Goal: Check status: Check status

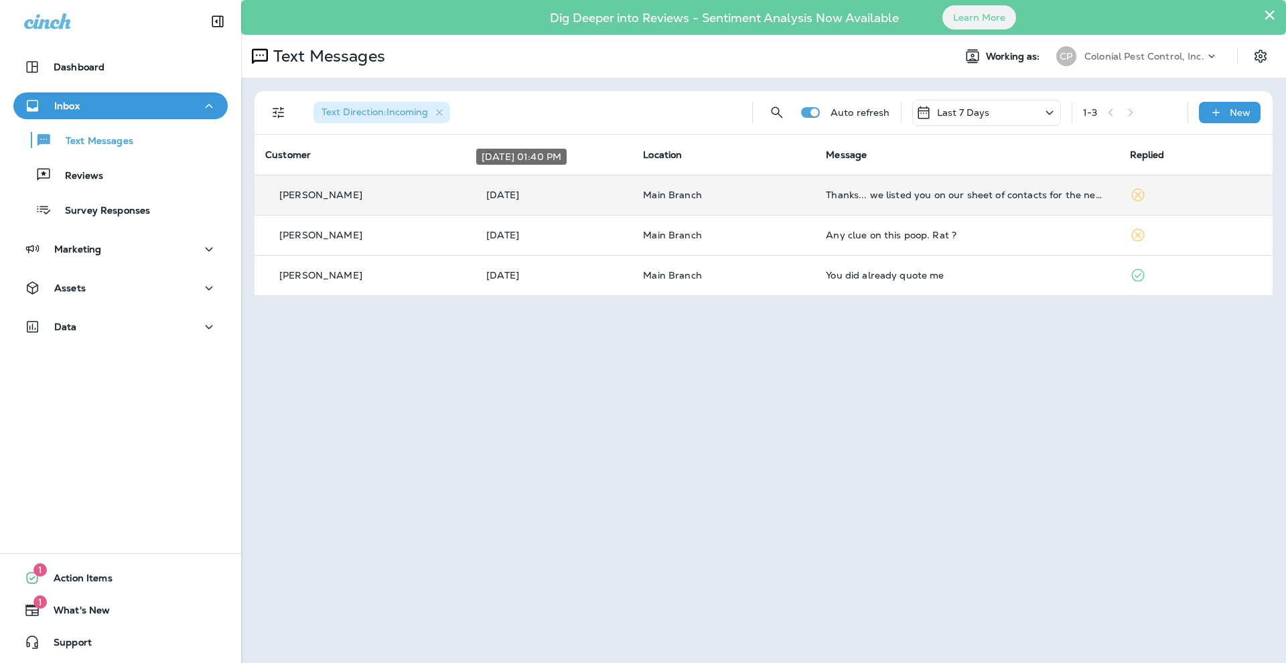
click at [584, 190] on p "[DATE]" at bounding box center [553, 195] width 135 height 11
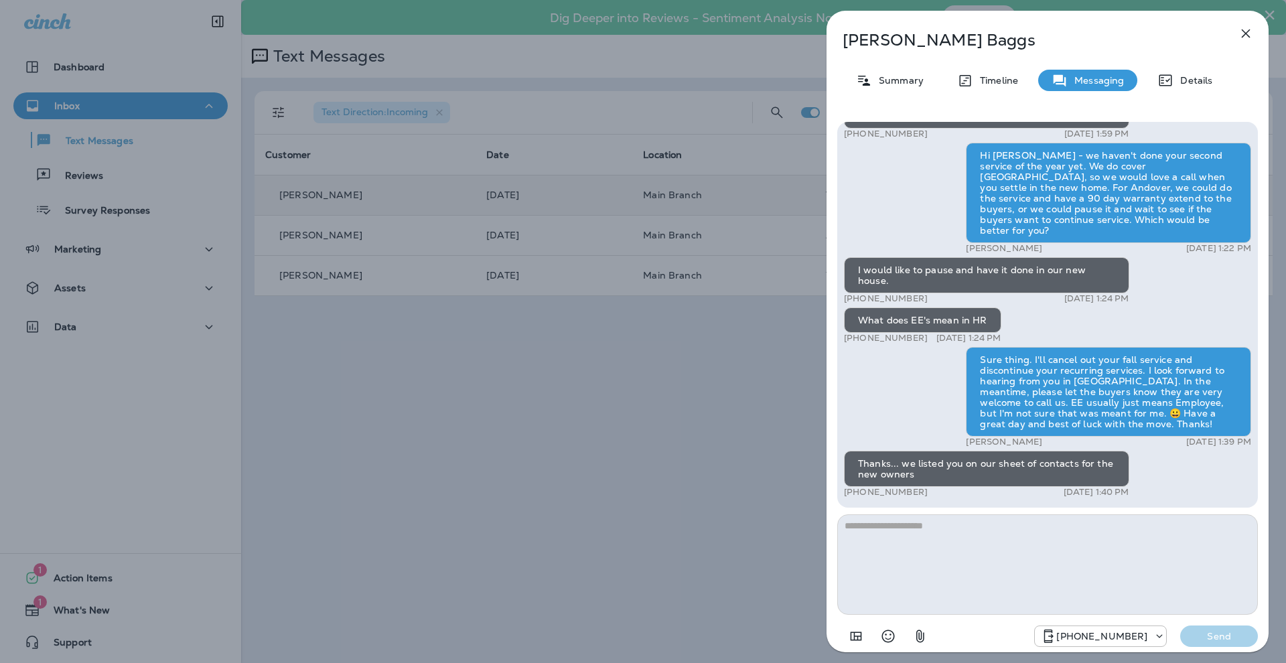
click at [607, 270] on div "[PERSON_NAME] Summary Timeline Messaging Details Hello, [PERSON_NAME]! Thank yo…" at bounding box center [643, 331] width 1286 height 663
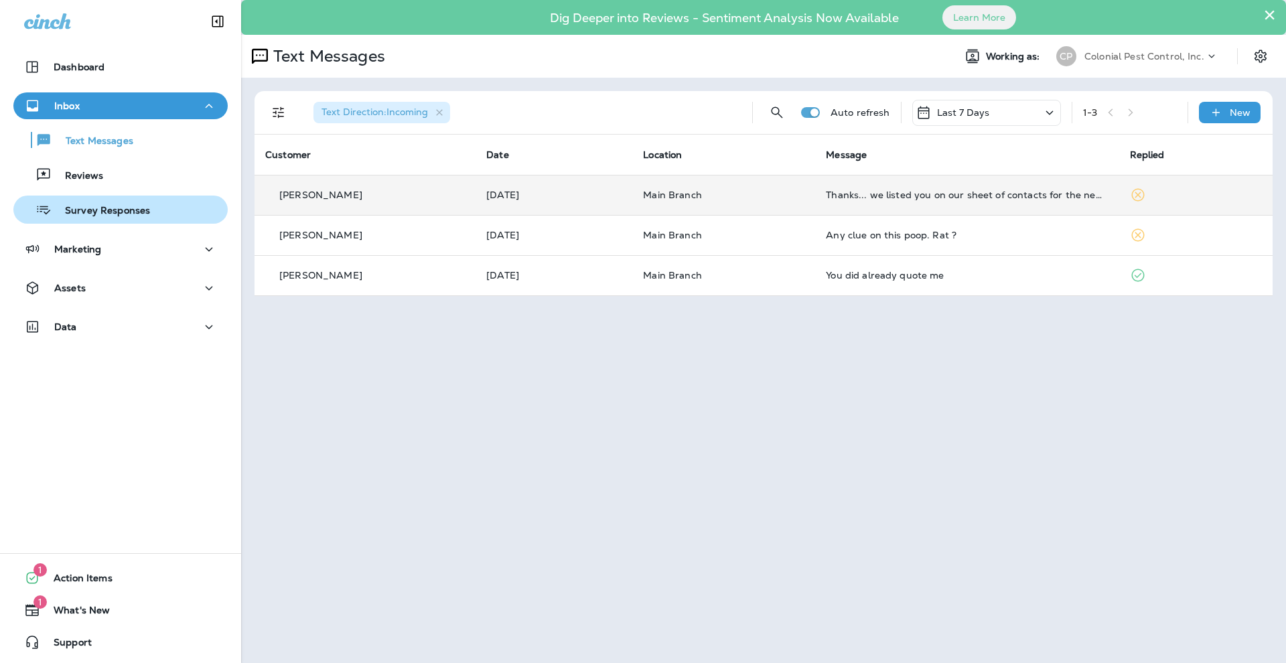
click at [94, 210] on p "Survey Responses" at bounding box center [101, 211] width 98 height 13
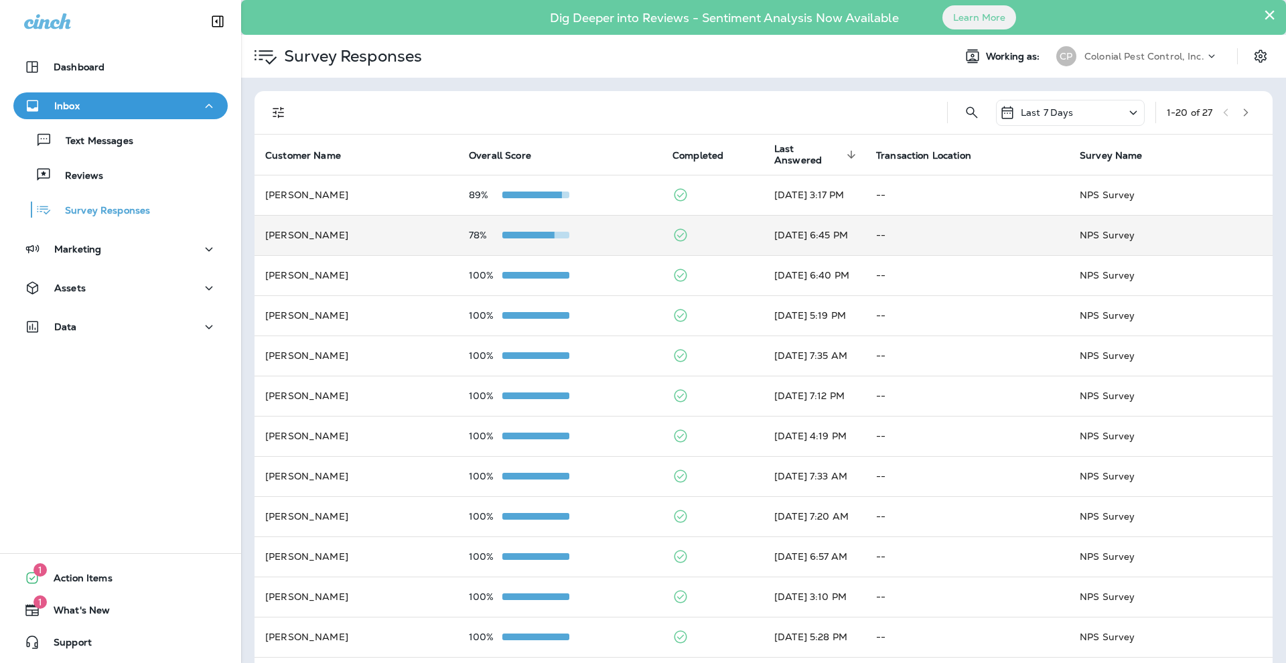
click at [618, 230] on div "78%" at bounding box center [560, 235] width 182 height 11
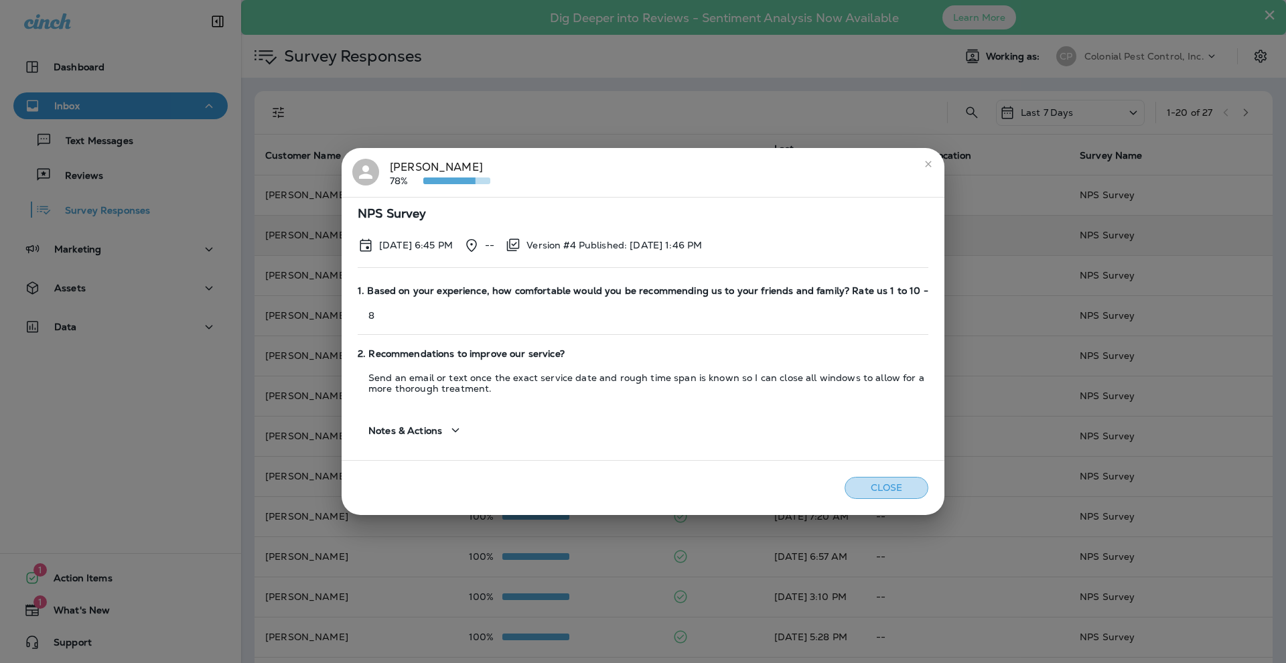
click at [872, 489] on button "Close" at bounding box center [887, 488] width 84 height 22
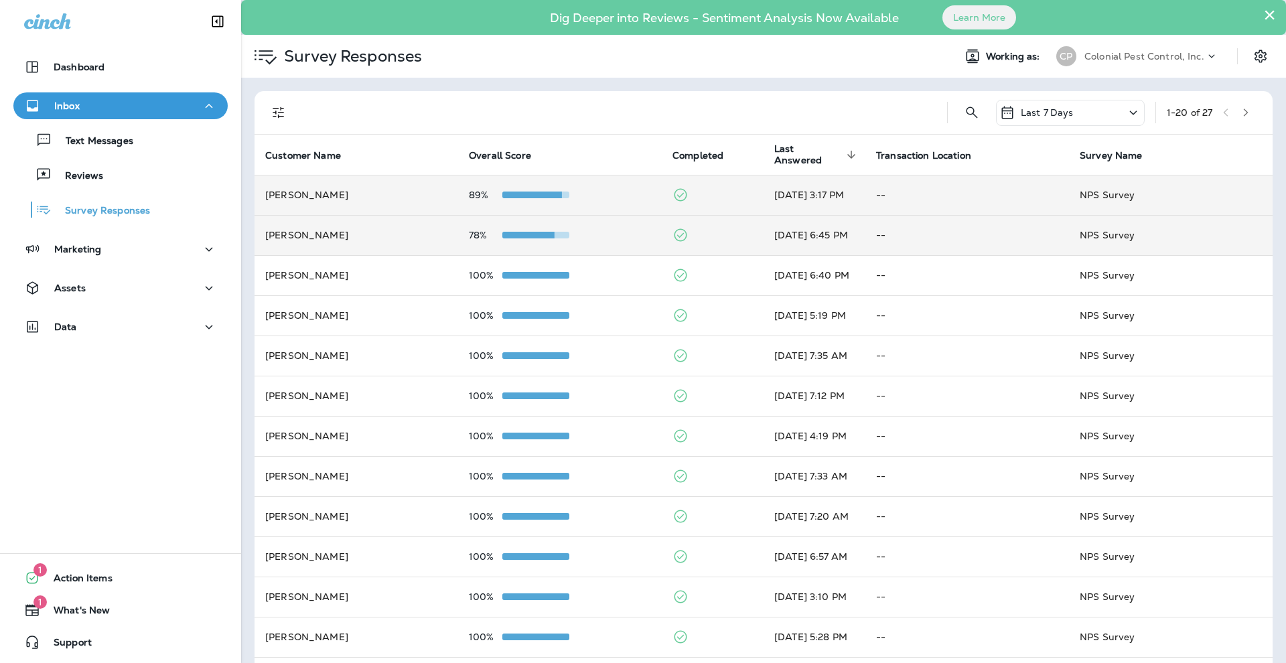
click at [644, 194] on td "89%" at bounding box center [560, 195] width 204 height 40
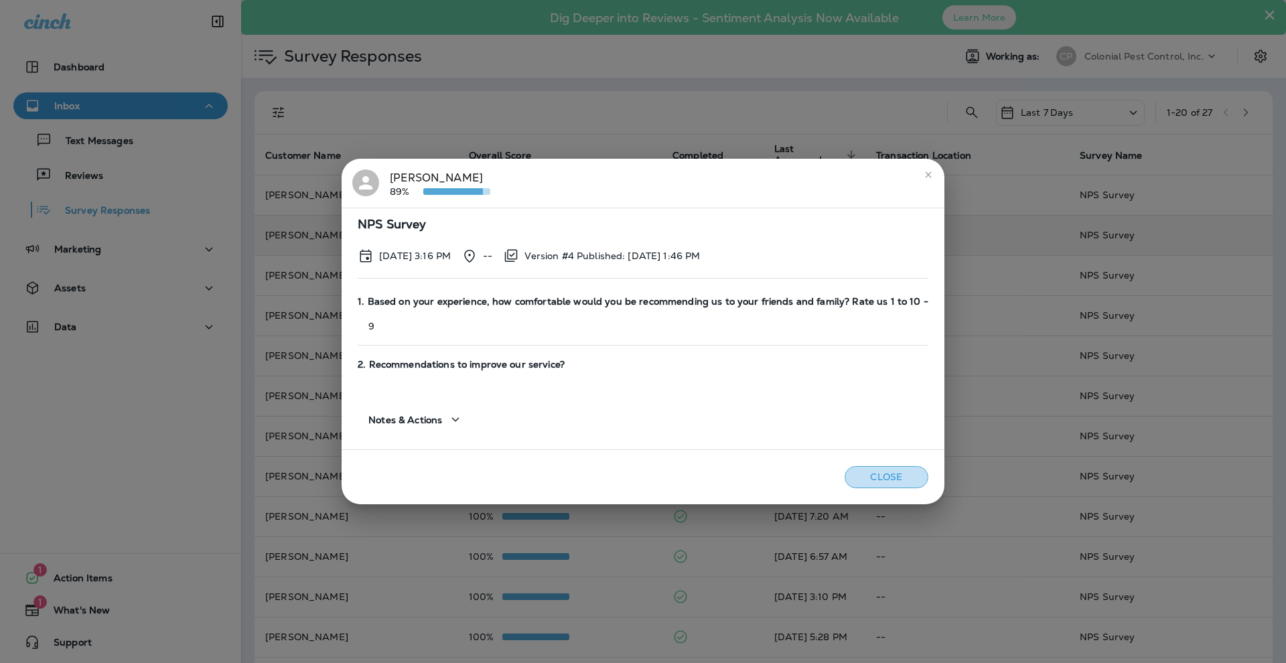
click at [876, 478] on button "Close" at bounding box center [887, 477] width 84 height 22
